Goal: Task Accomplishment & Management: Manage account settings

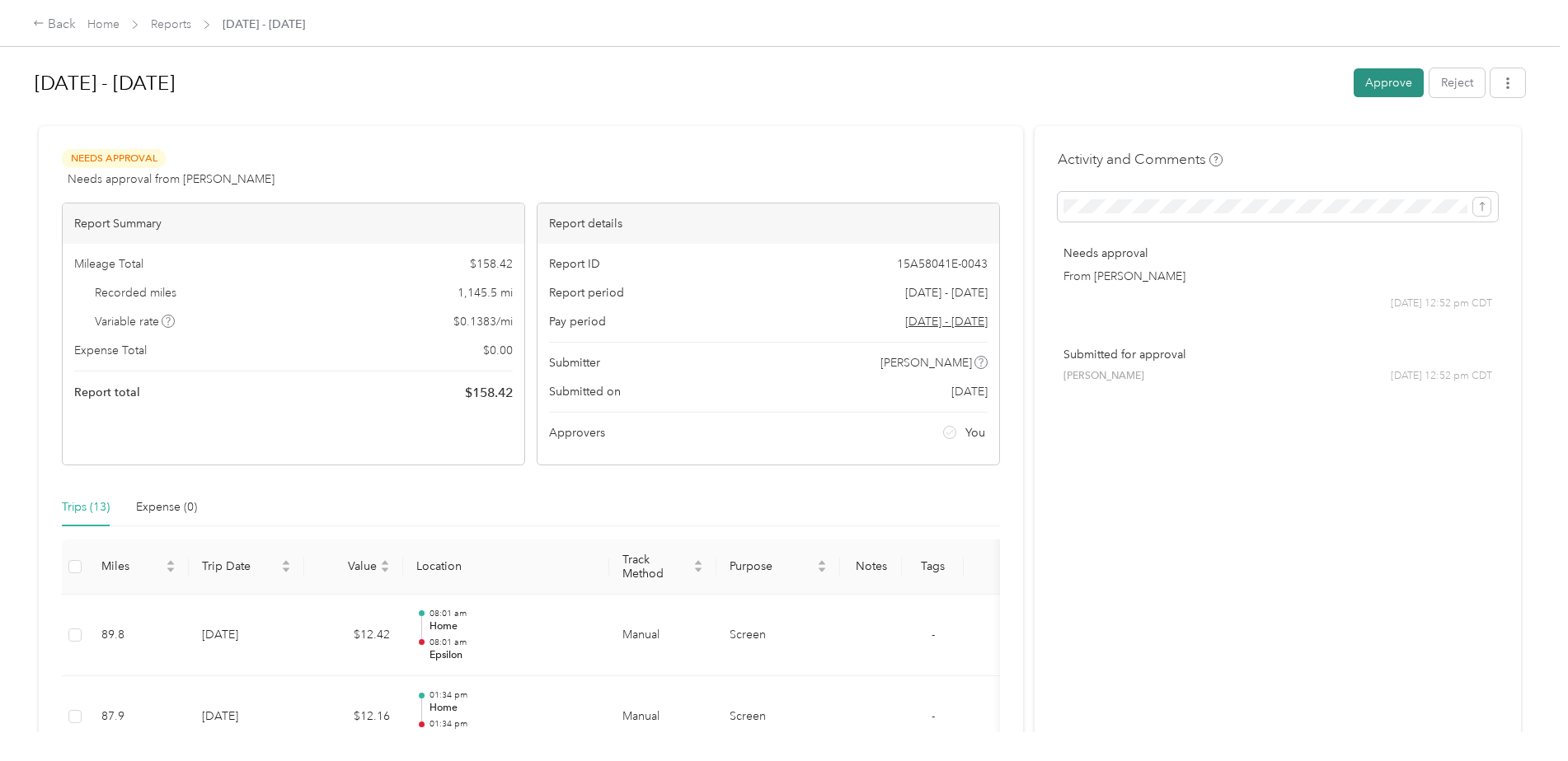
click at [1028, 75] on button "Approve" at bounding box center [1389, 83] width 70 height 29
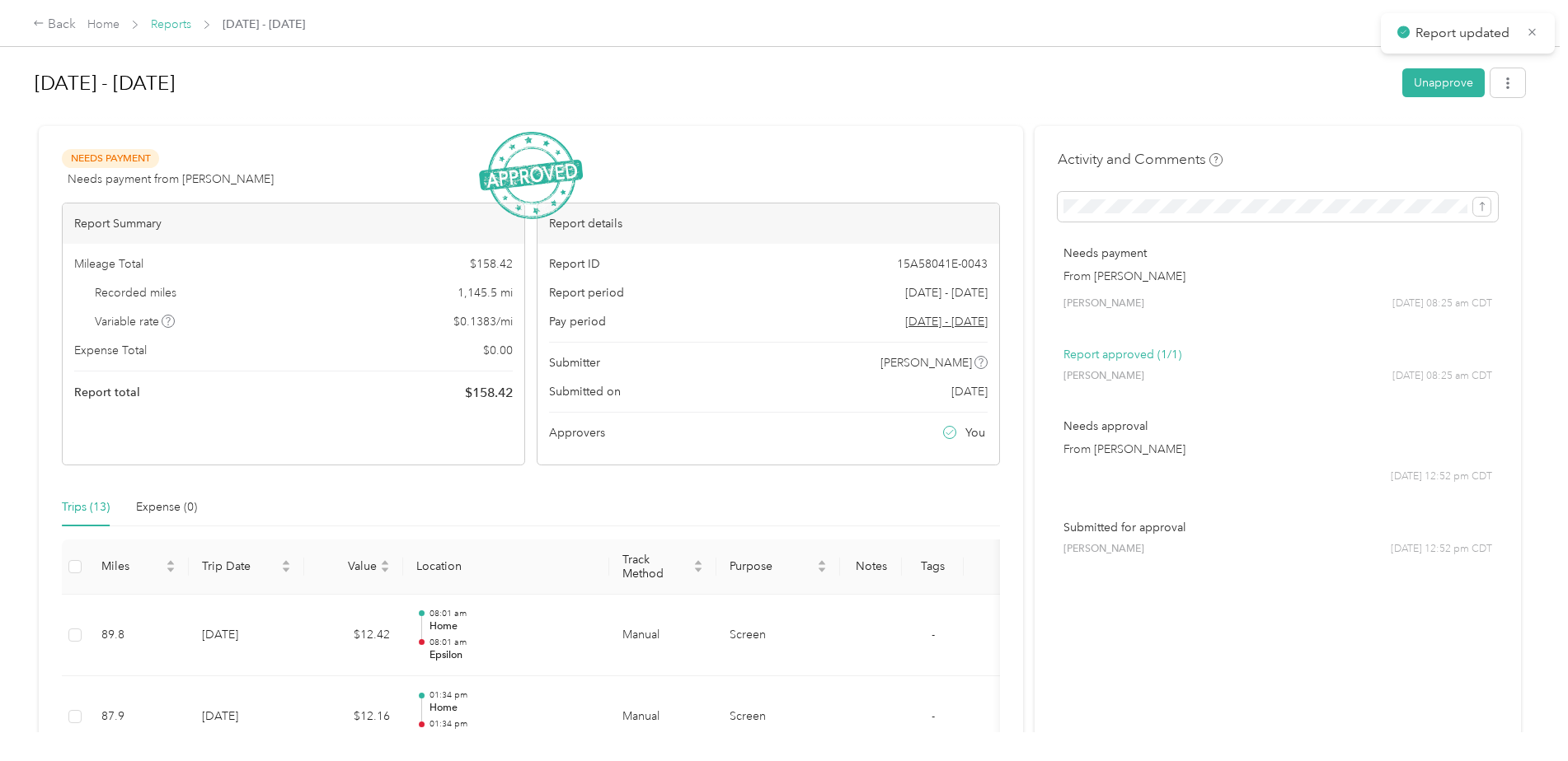
click at [185, 28] on link "Reports" at bounding box center [171, 24] width 40 height 14
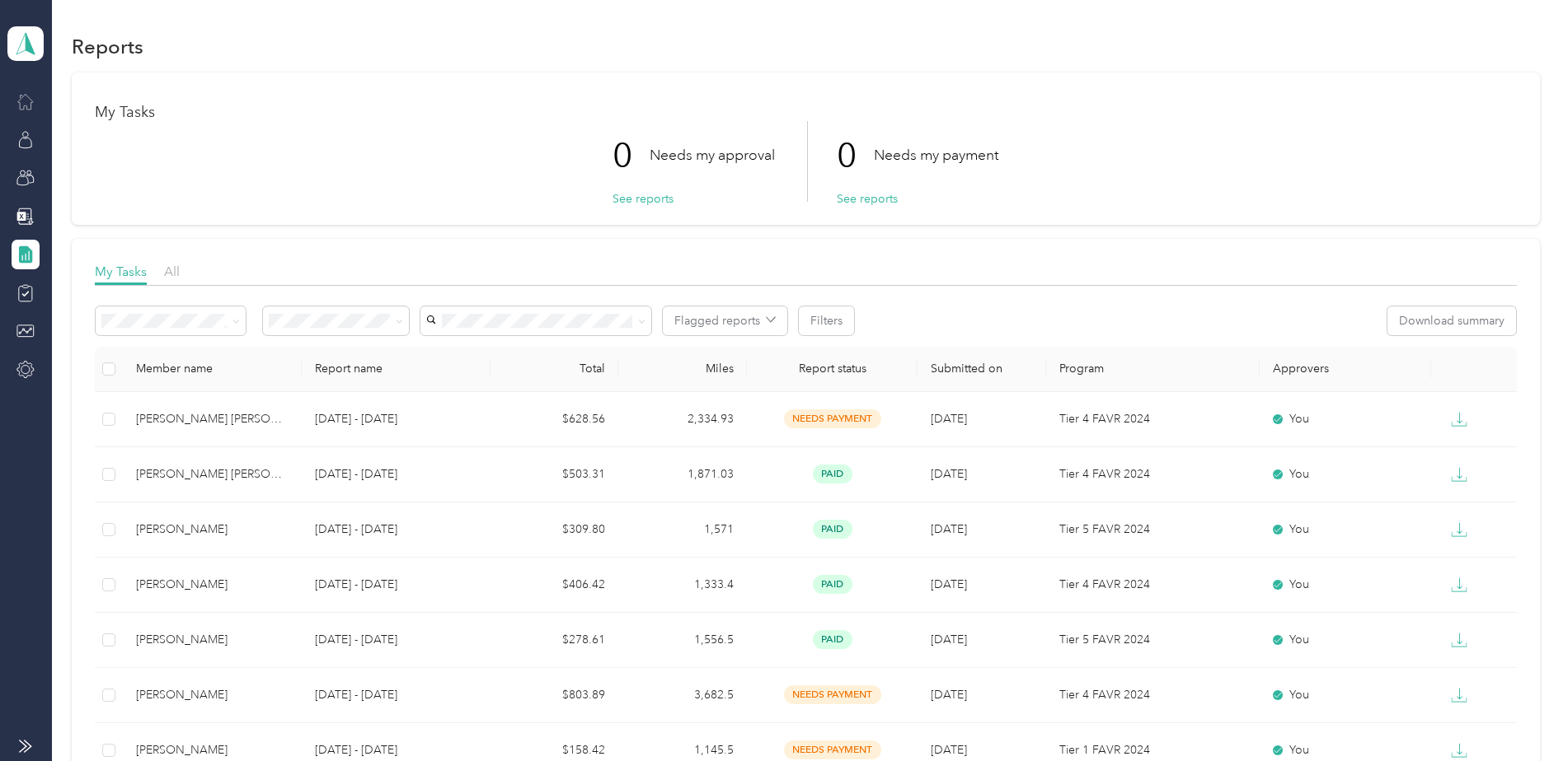
click at [34, 102] on icon at bounding box center [25, 101] width 18 height 18
